Goal: Information Seeking & Learning: Learn about a topic

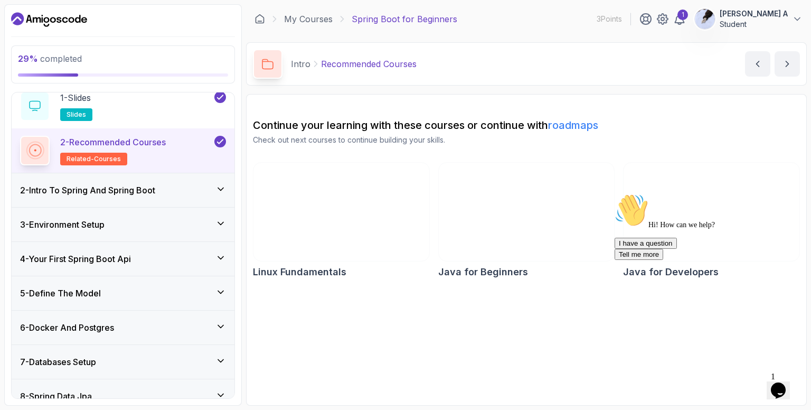
scroll to position [41, 0]
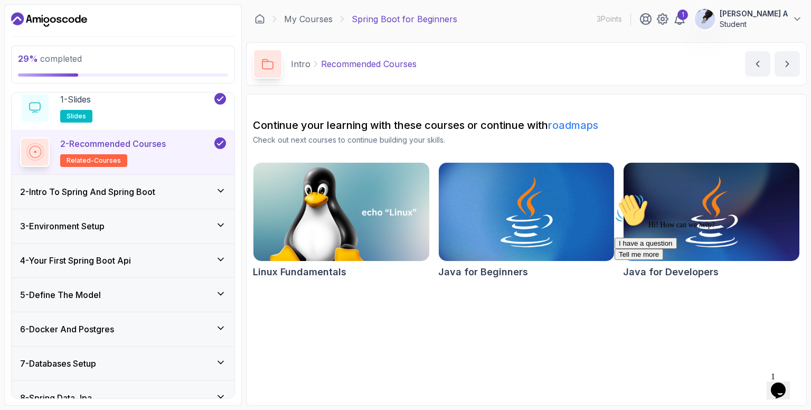
click at [146, 191] on h3 "2 - Intro To Spring And Spring Boot" at bounding box center [87, 191] width 135 height 13
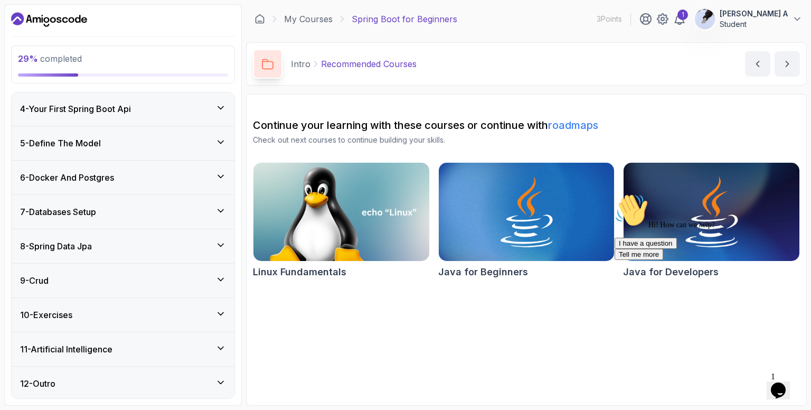
scroll to position [0, 0]
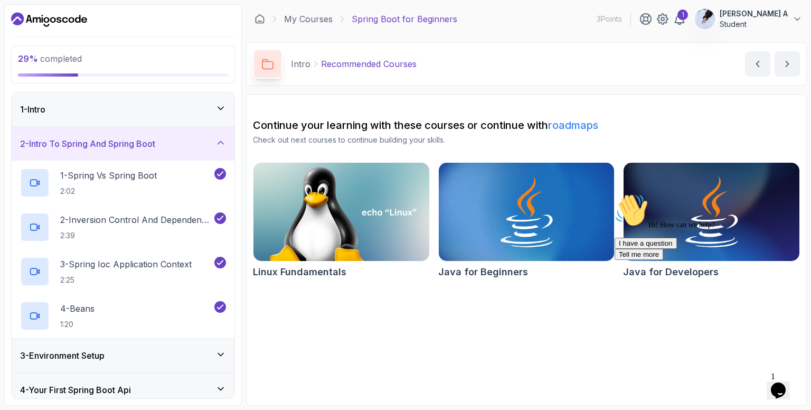
click at [110, 114] on div "1 - Intro" at bounding box center [123, 109] width 206 height 13
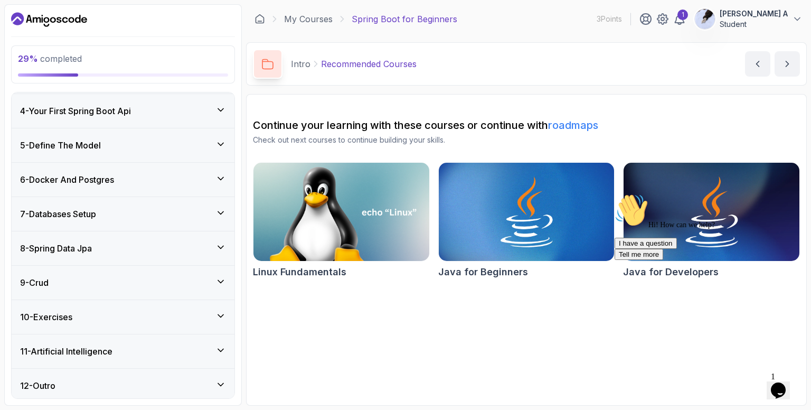
scroll to position [192, 0]
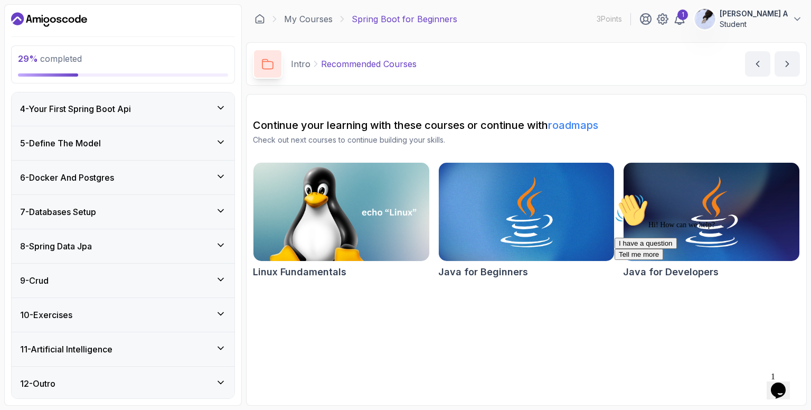
click at [97, 117] on div "4 - Your First Spring Boot Api" at bounding box center [123, 109] width 223 height 34
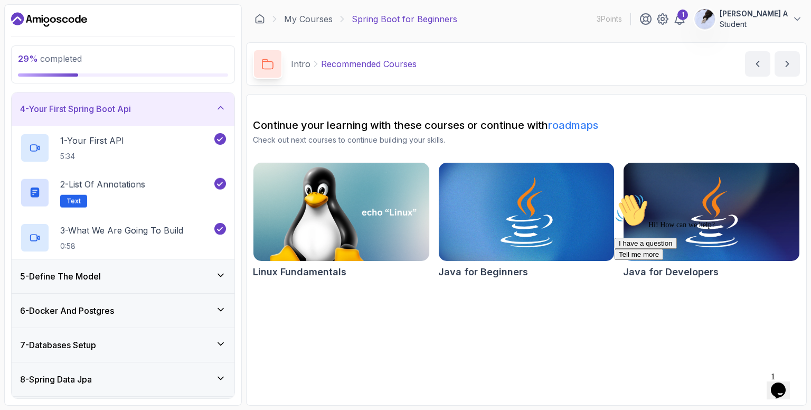
scroll to position [104, 0]
click at [101, 113] on h3 "4 - Your First Spring Boot Api" at bounding box center [75, 108] width 111 height 13
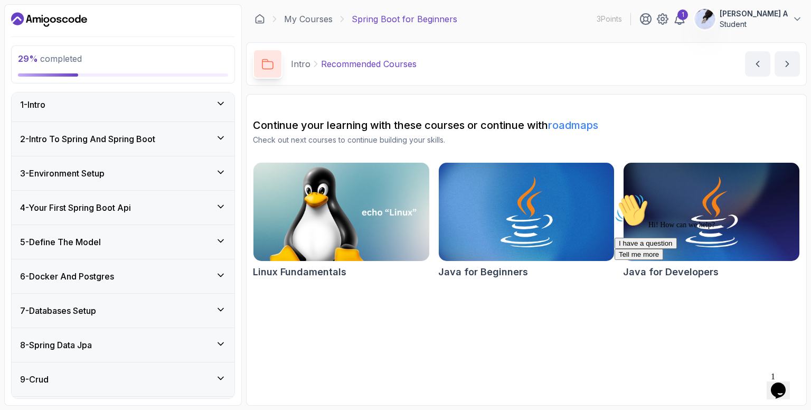
scroll to position [0, 0]
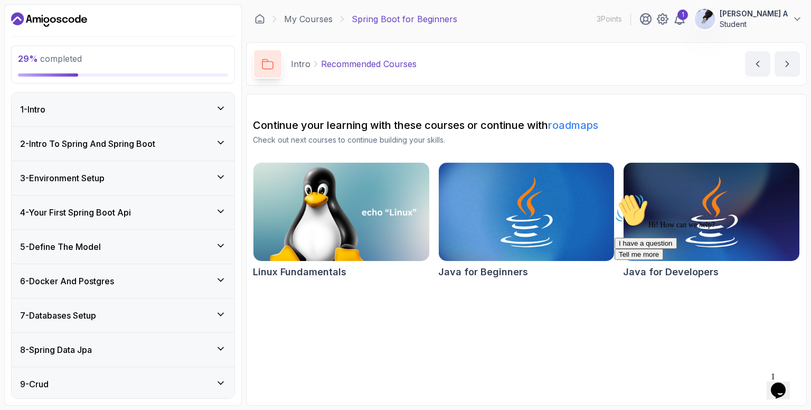
click at [100, 161] on div "3 - Environment Setup" at bounding box center [123, 178] width 223 height 34
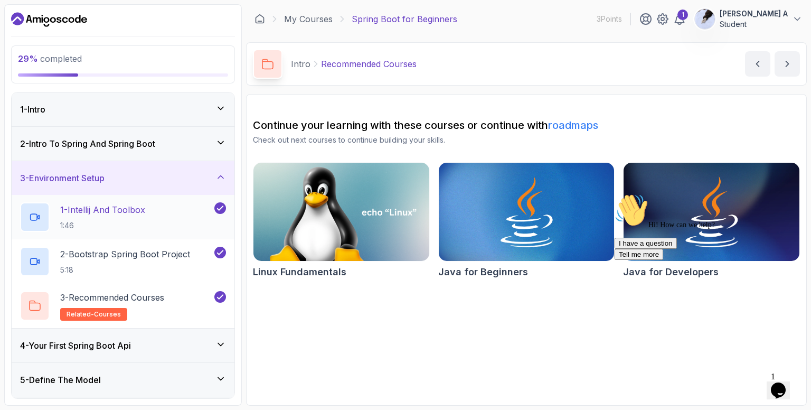
click at [109, 205] on p "1 - Intellij And Toolbox" at bounding box center [102, 209] width 85 height 13
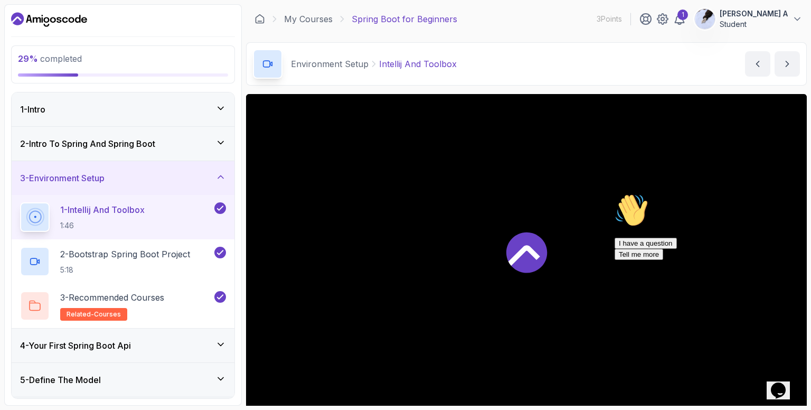
click at [425, 218] on div at bounding box center [526, 251] width 561 height 315
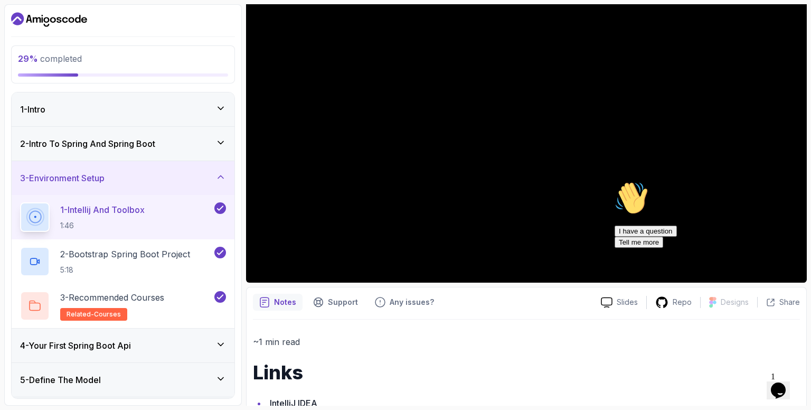
click at [114, 106] on div "1 - Intro" at bounding box center [123, 109] width 206 height 13
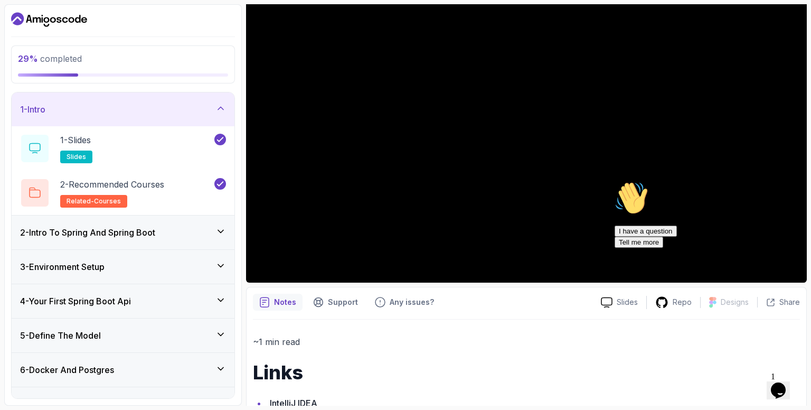
click at [114, 106] on div "1 - Intro" at bounding box center [123, 109] width 206 height 13
